Goal: Transaction & Acquisition: Purchase product/service

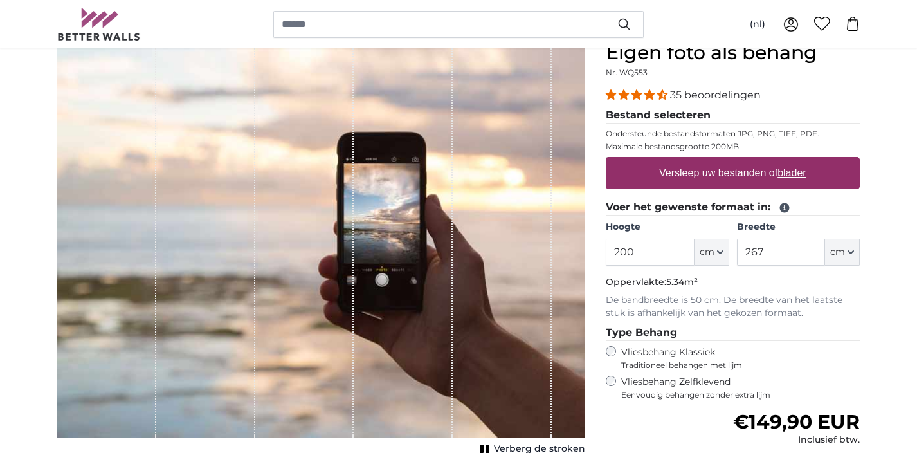
click at [636, 252] on input "200" at bounding box center [650, 252] width 88 height 27
type input "236"
click at [772, 254] on input "267" at bounding box center [781, 252] width 88 height 27
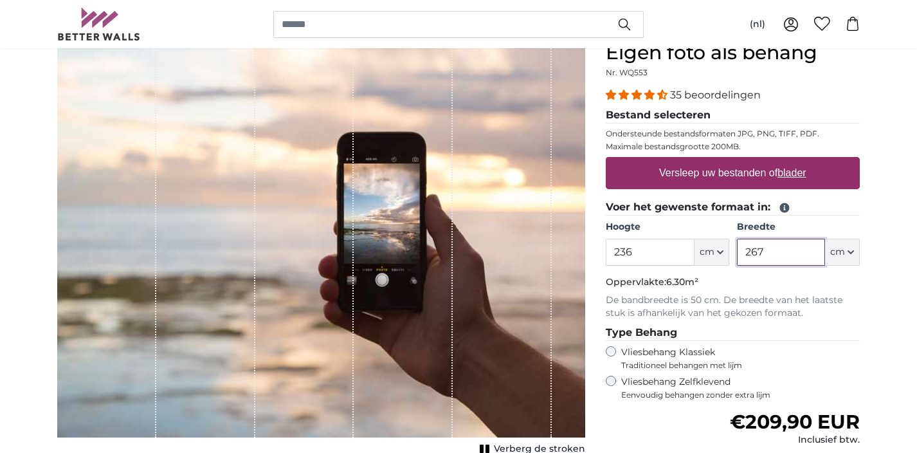
click at [772, 254] on input "267" at bounding box center [781, 252] width 88 height 27
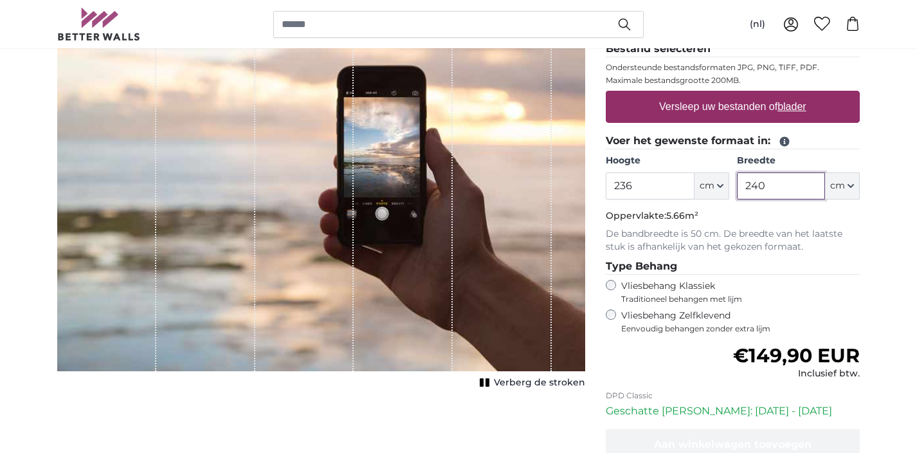
scroll to position [195, 0]
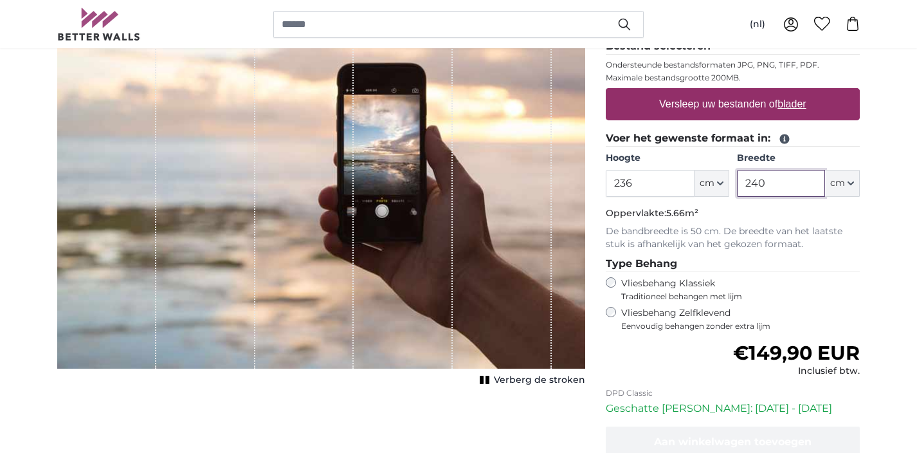
type input "240"
click at [635, 181] on input "236" at bounding box center [650, 183] width 88 height 27
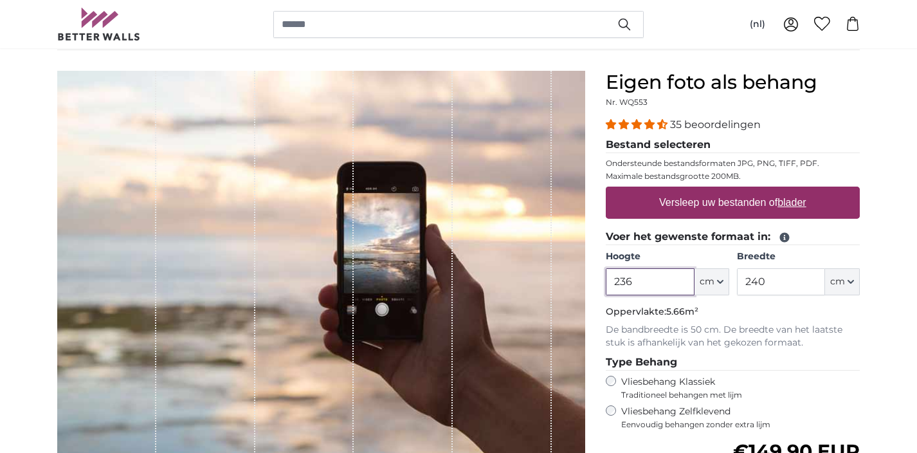
scroll to position [109, 0]
